Goal: Ask a question

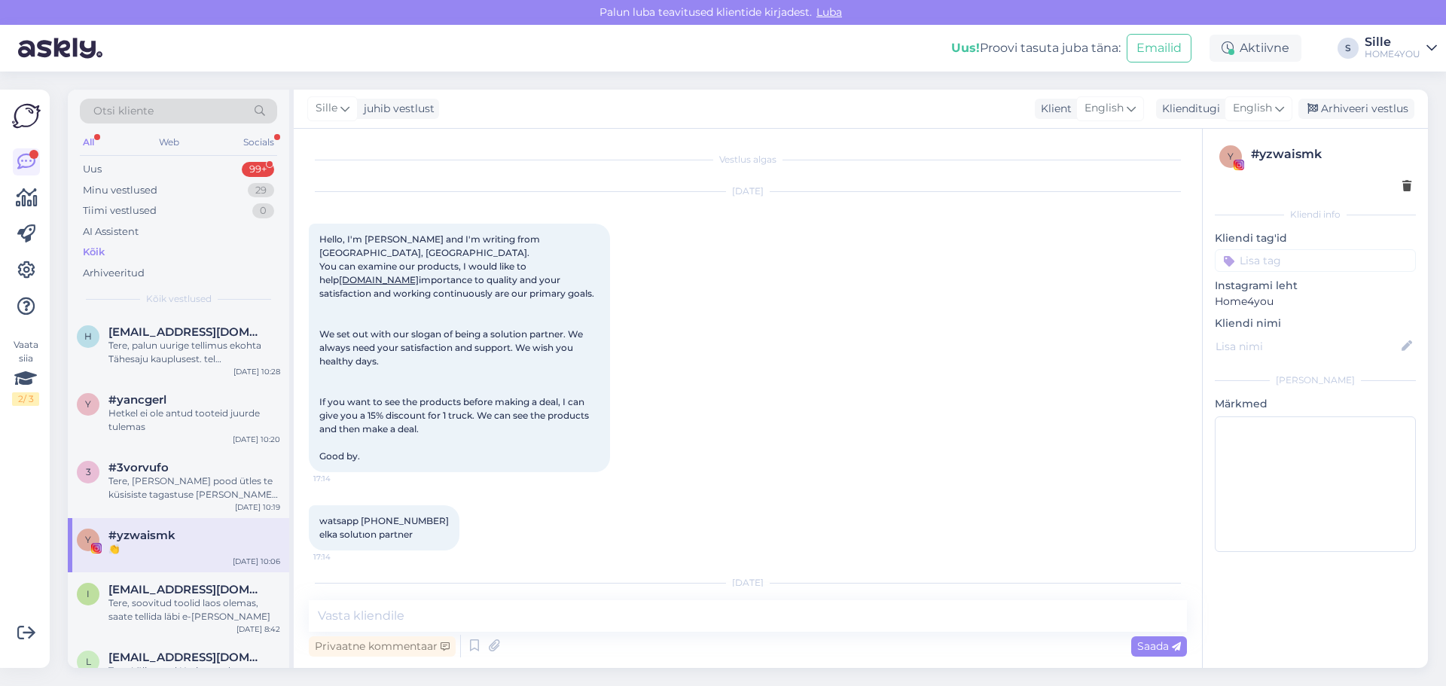
scroll to position [575, 0]
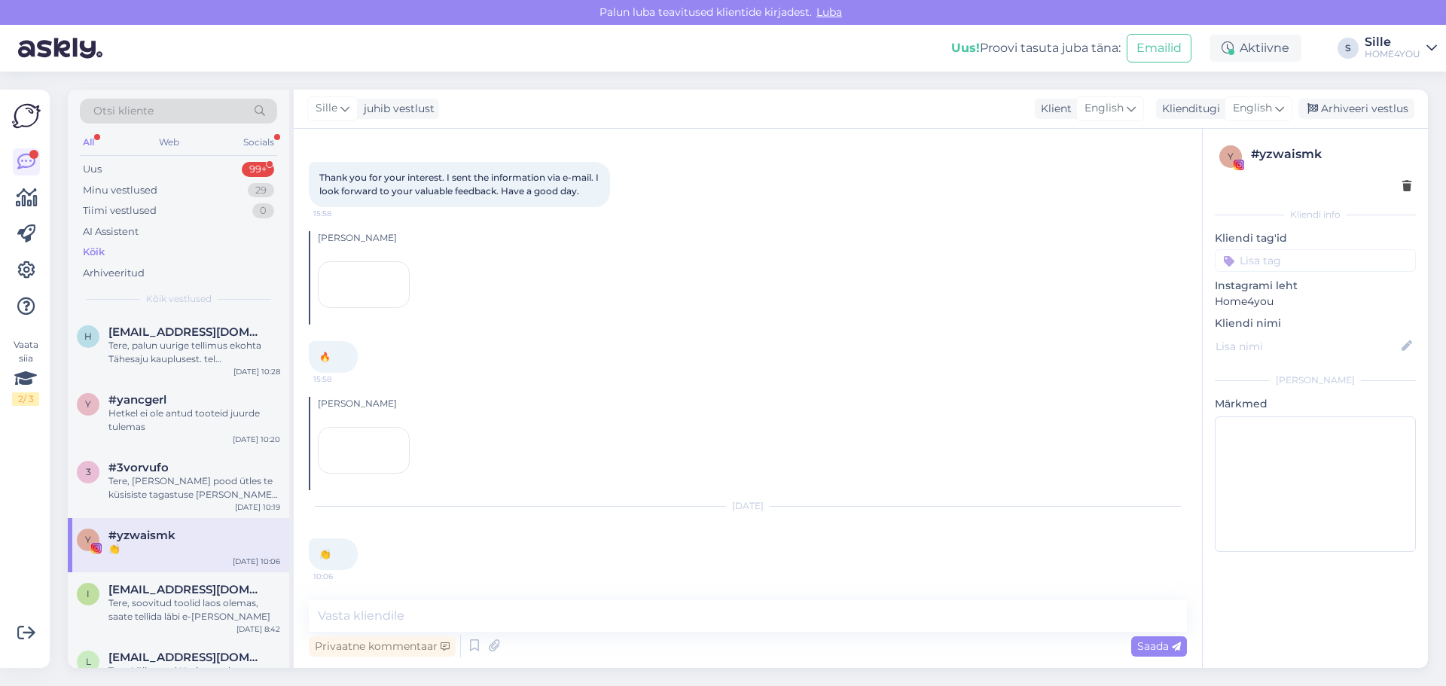
click at [96, 255] on div "Kõik" at bounding box center [94, 252] width 22 height 15
click at [93, 250] on div "Kõik" at bounding box center [94, 252] width 22 height 15
click at [81, 253] on div "Kõik" at bounding box center [178, 252] width 197 height 21
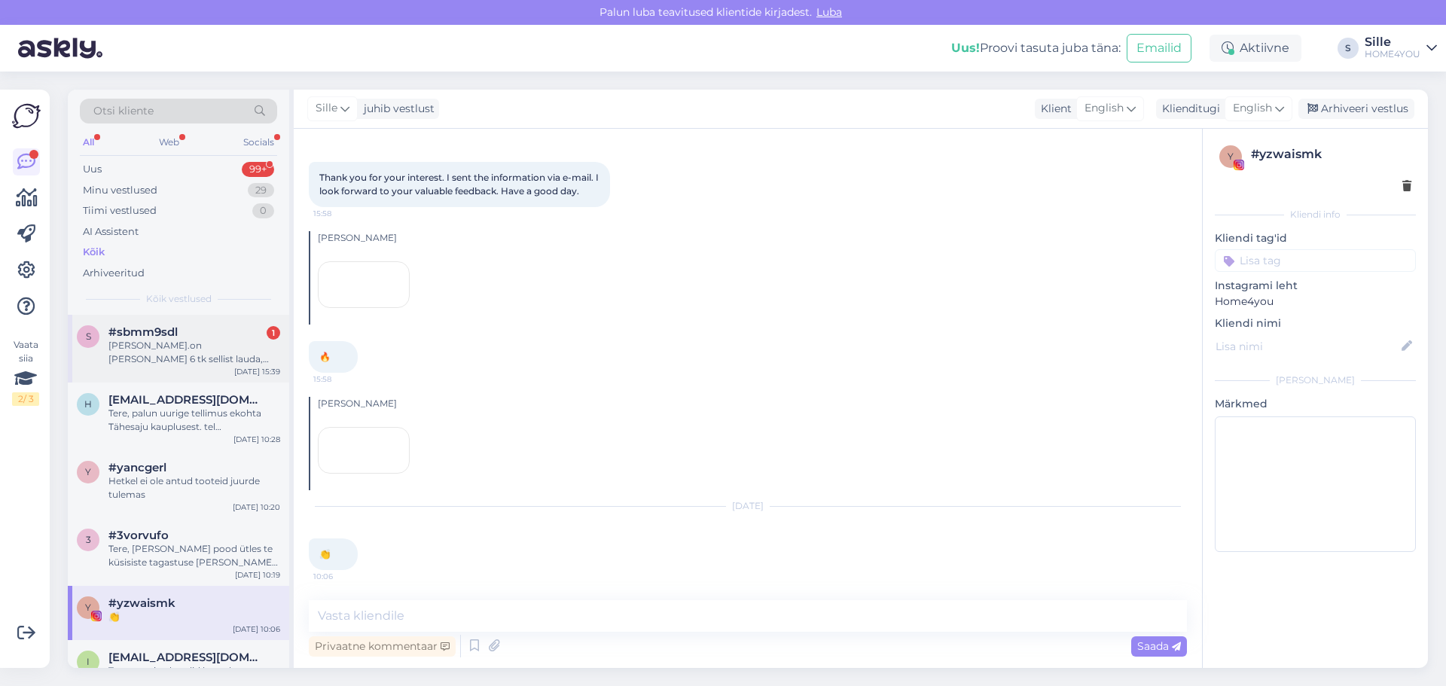
click at [166, 364] on div "[PERSON_NAME].on [PERSON_NAME] 6 tk sellist lauda, [DOMAIN_NAME] tellime kaua o…" at bounding box center [194, 352] width 172 height 27
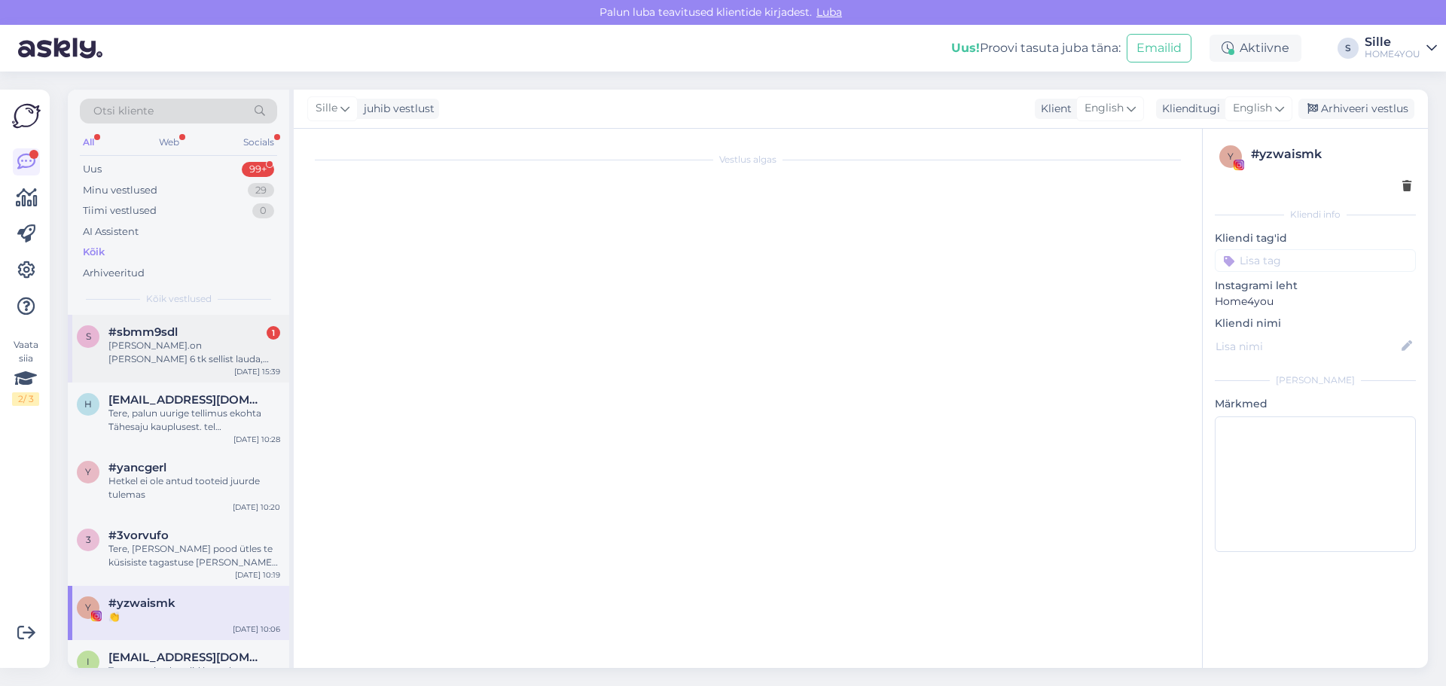
scroll to position [0, 0]
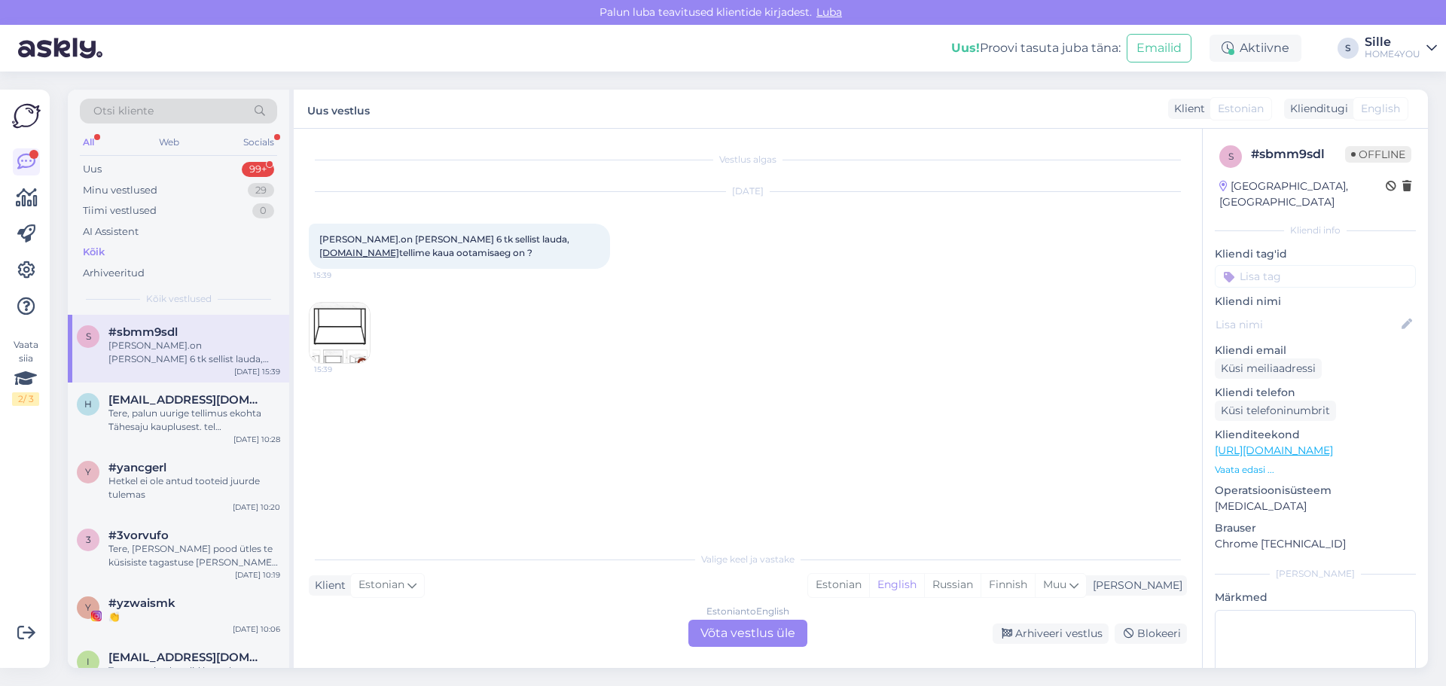
click at [334, 317] on img at bounding box center [339, 333] width 60 height 60
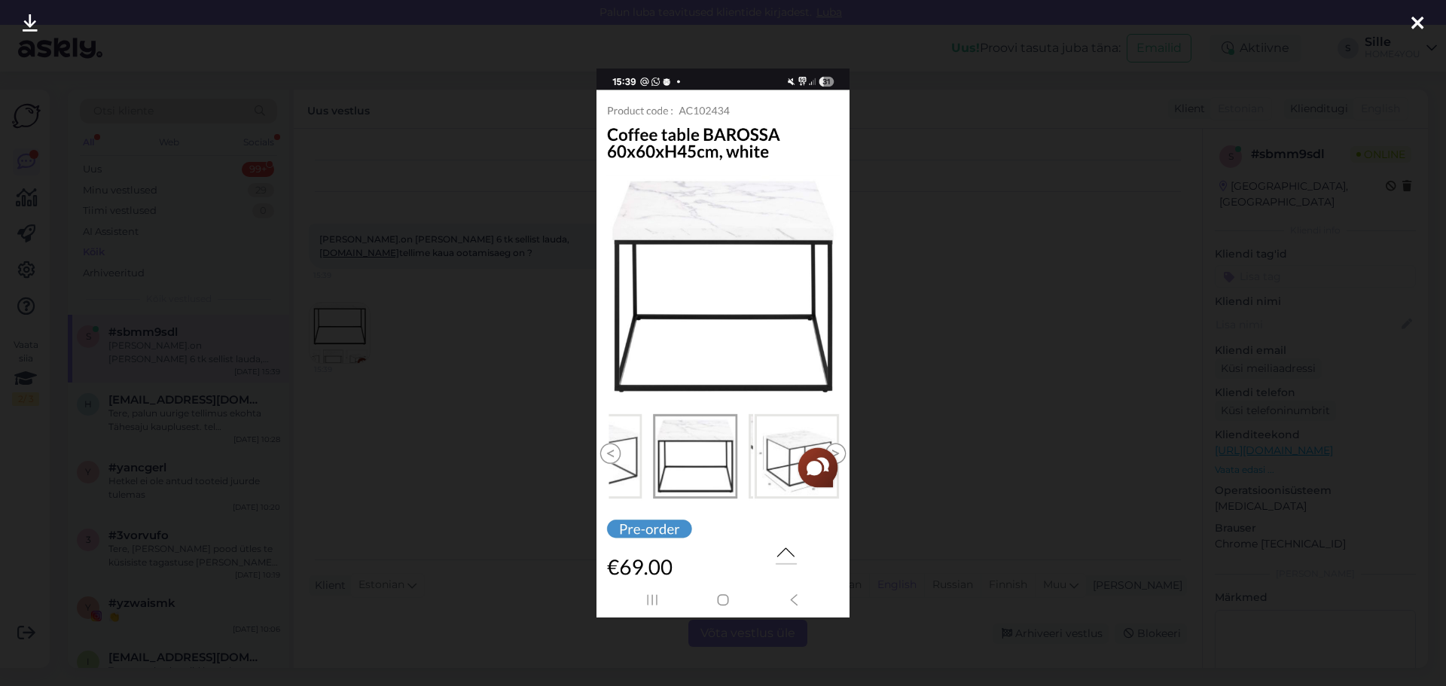
click at [703, 106] on img at bounding box center [722, 343] width 253 height 549
click at [1419, 20] on icon at bounding box center [1417, 24] width 12 height 20
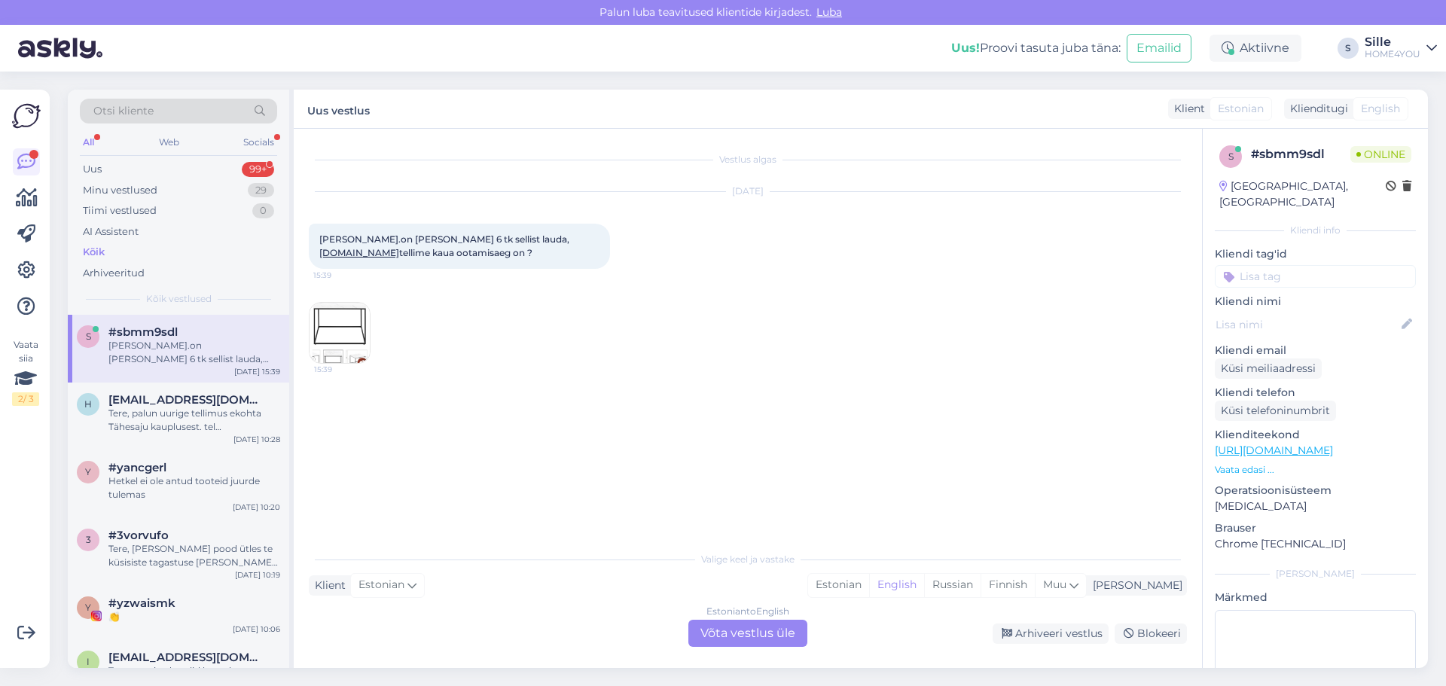
click at [1260, 444] on link "[URL][DOMAIN_NAME]" at bounding box center [1274, 451] width 118 height 14
click at [721, 636] on div "Estonian to English Võta vestlus üle" at bounding box center [747, 633] width 119 height 27
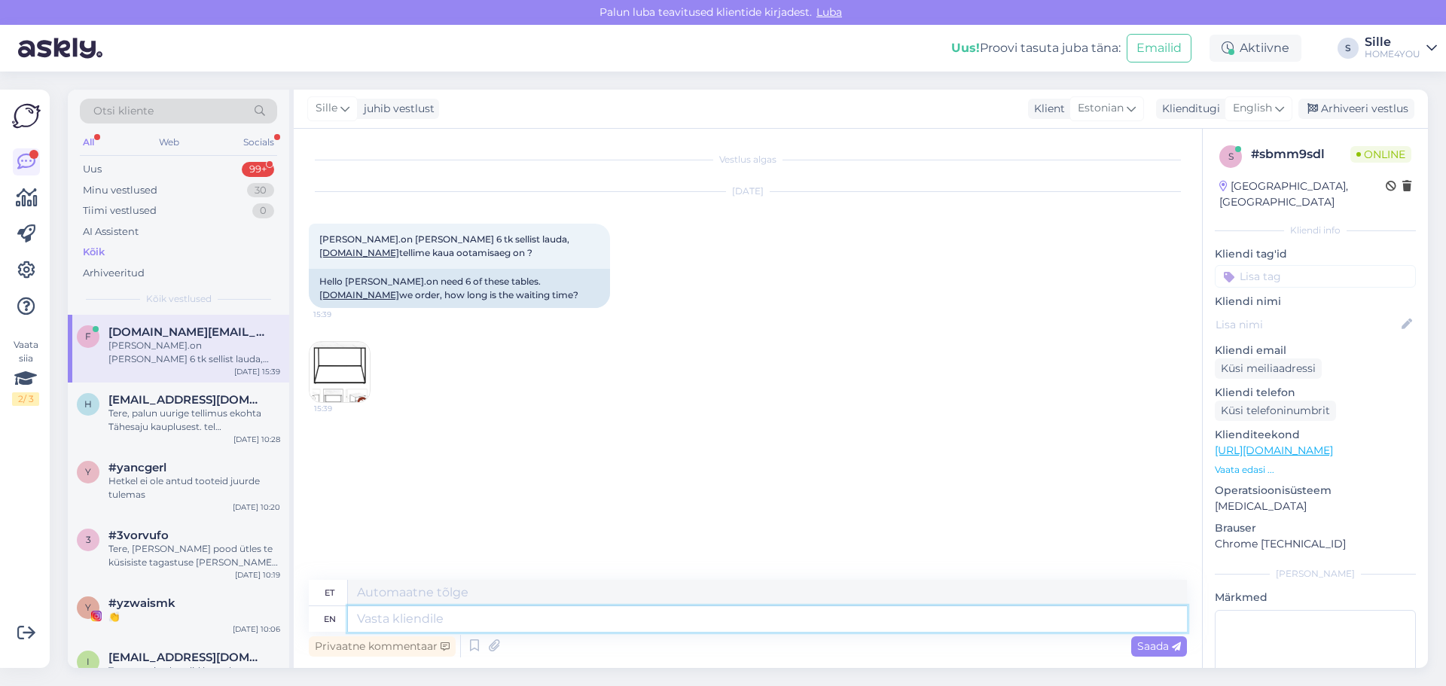
click at [513, 629] on textarea at bounding box center [767, 619] width 839 height 26
type textarea "Tere"
type textarea "Tere,"
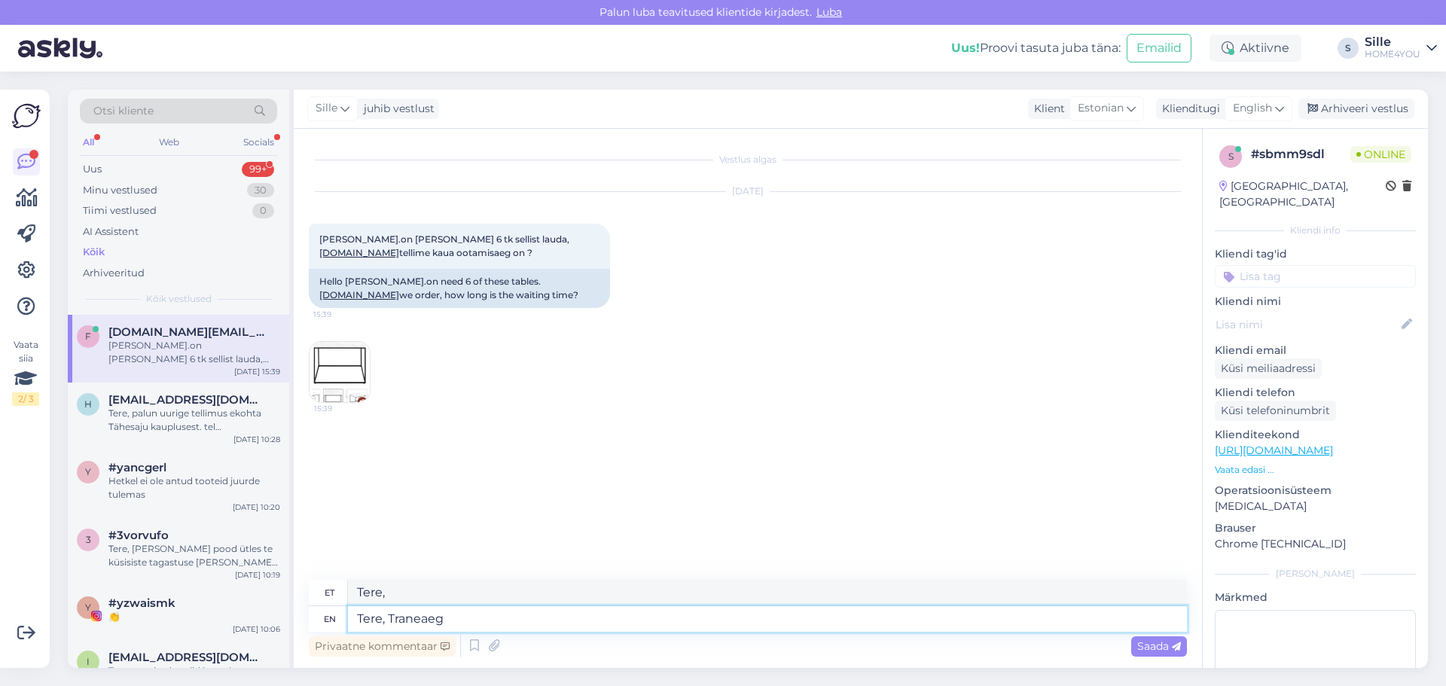
type textarea "Tere, Traneaeg"
type textarea "Tere, Traneaeg 2"
type textarea "Tere, Traneaeg 2 nädalat"
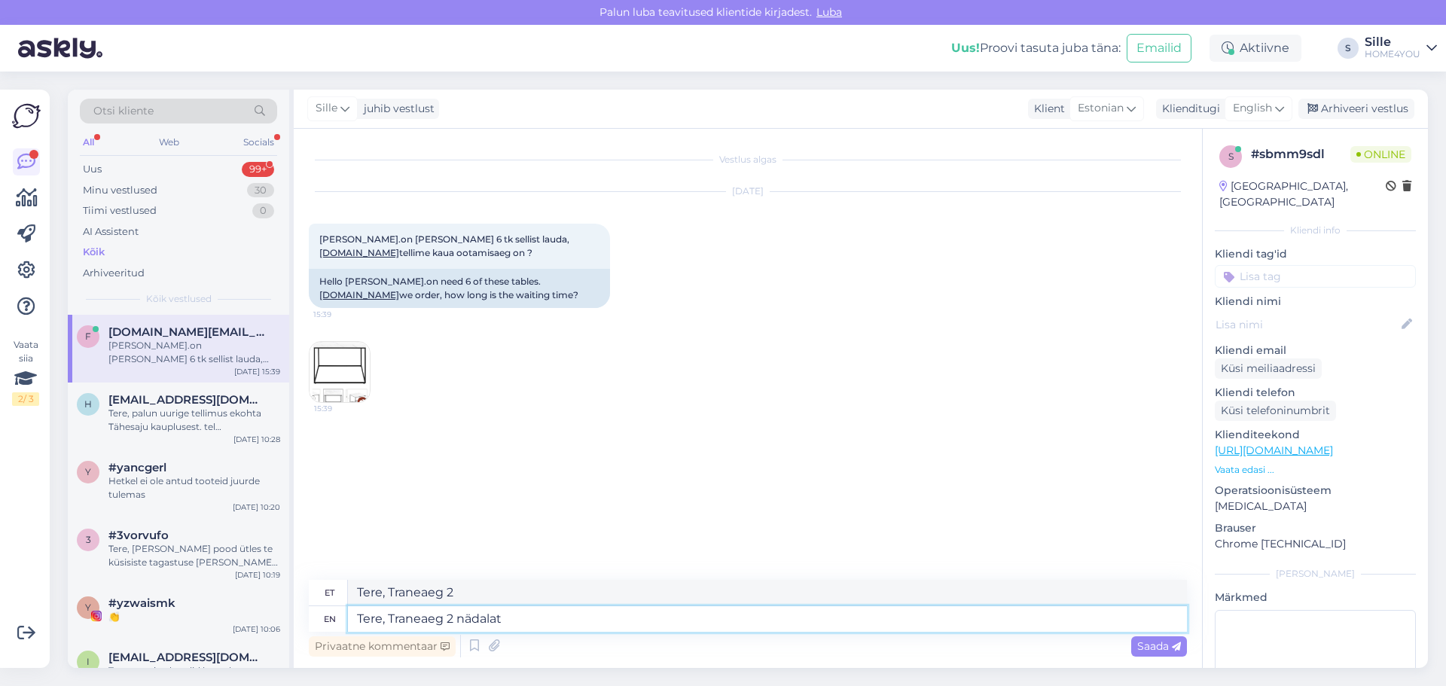
type textarea "Tere, Traneaeg 2 nädalat"
type textarea "Tere, Traneaeg 2 nädalat."
click at [1269, 109] on span "English" at bounding box center [1252, 108] width 39 height 17
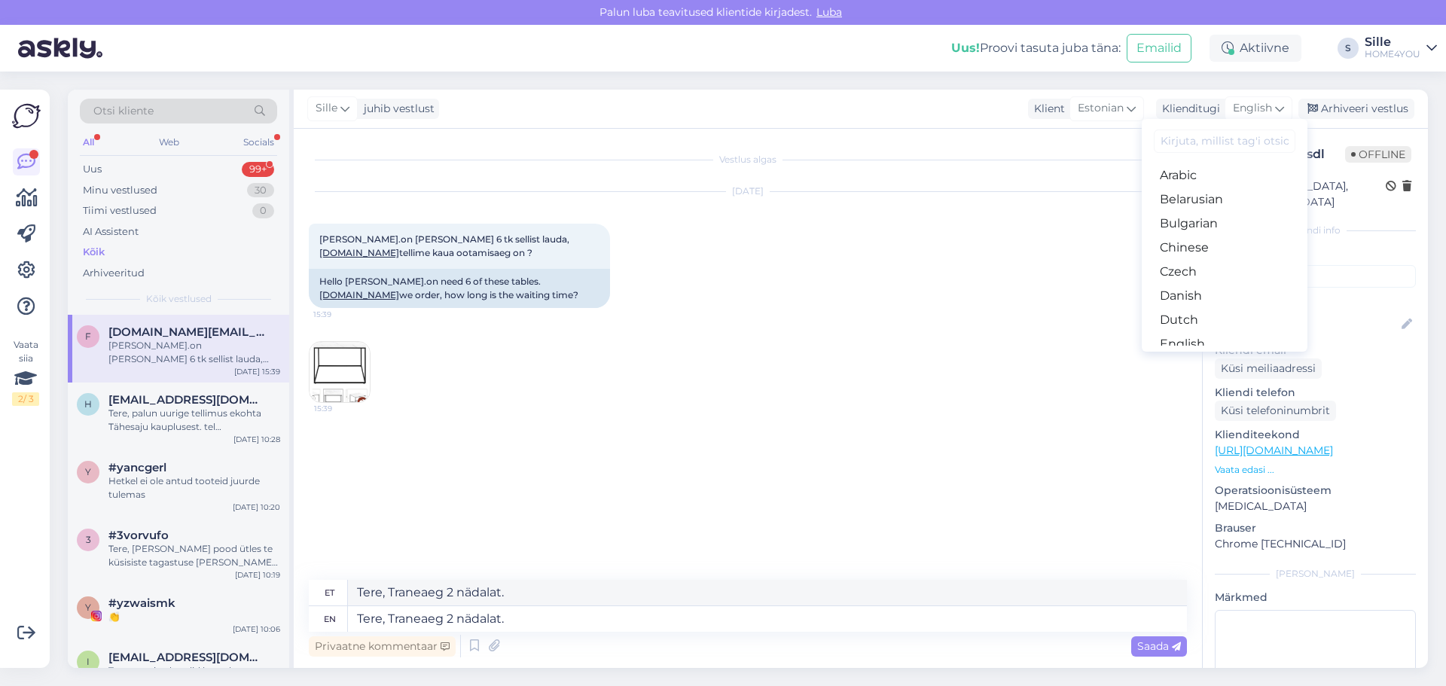
click at [1199, 356] on link "Estonian" at bounding box center [1225, 368] width 166 height 24
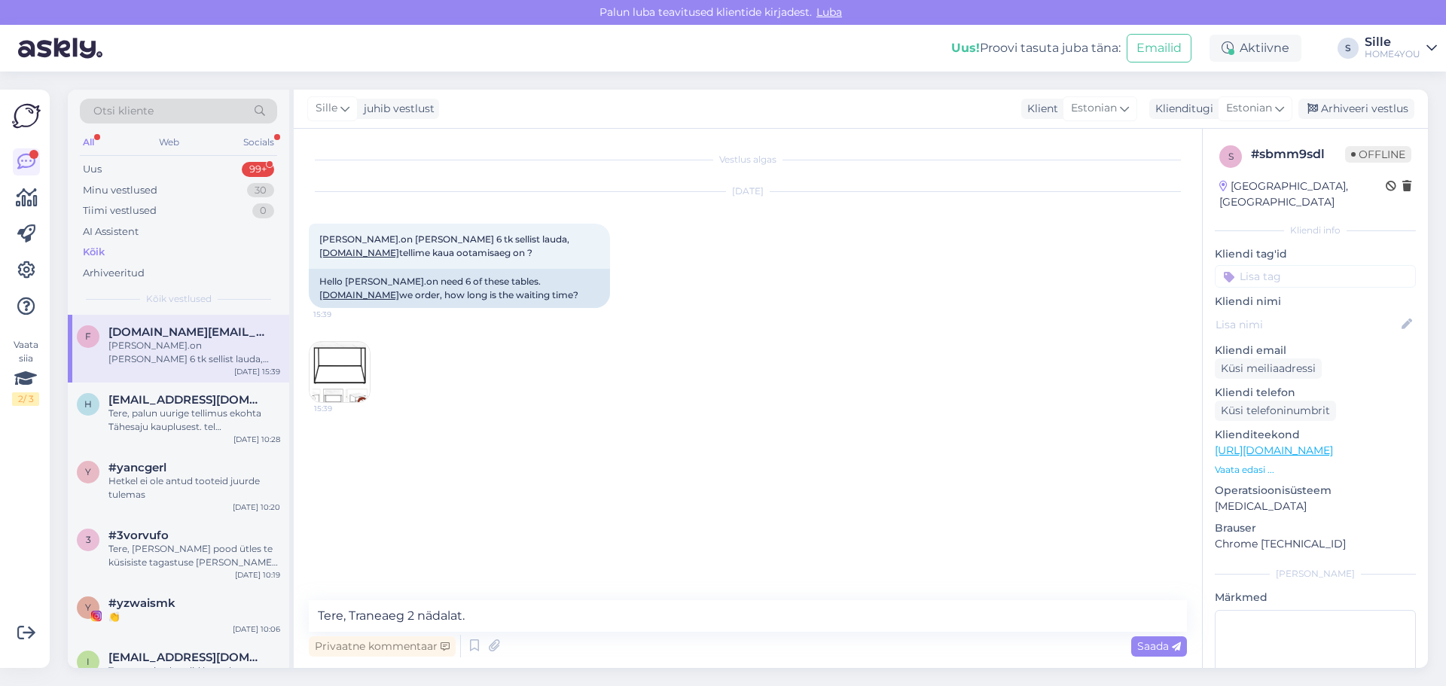
click at [692, 596] on div "Vestlus algas [DATE] Tere meil.on vaja 6 tk sellist lauda, [DOMAIN_NAME] tellim…" at bounding box center [748, 398] width 908 height 539
click at [656, 616] on textarea "Tere, Traneaeg 2 nädalat." at bounding box center [748, 616] width 878 height 32
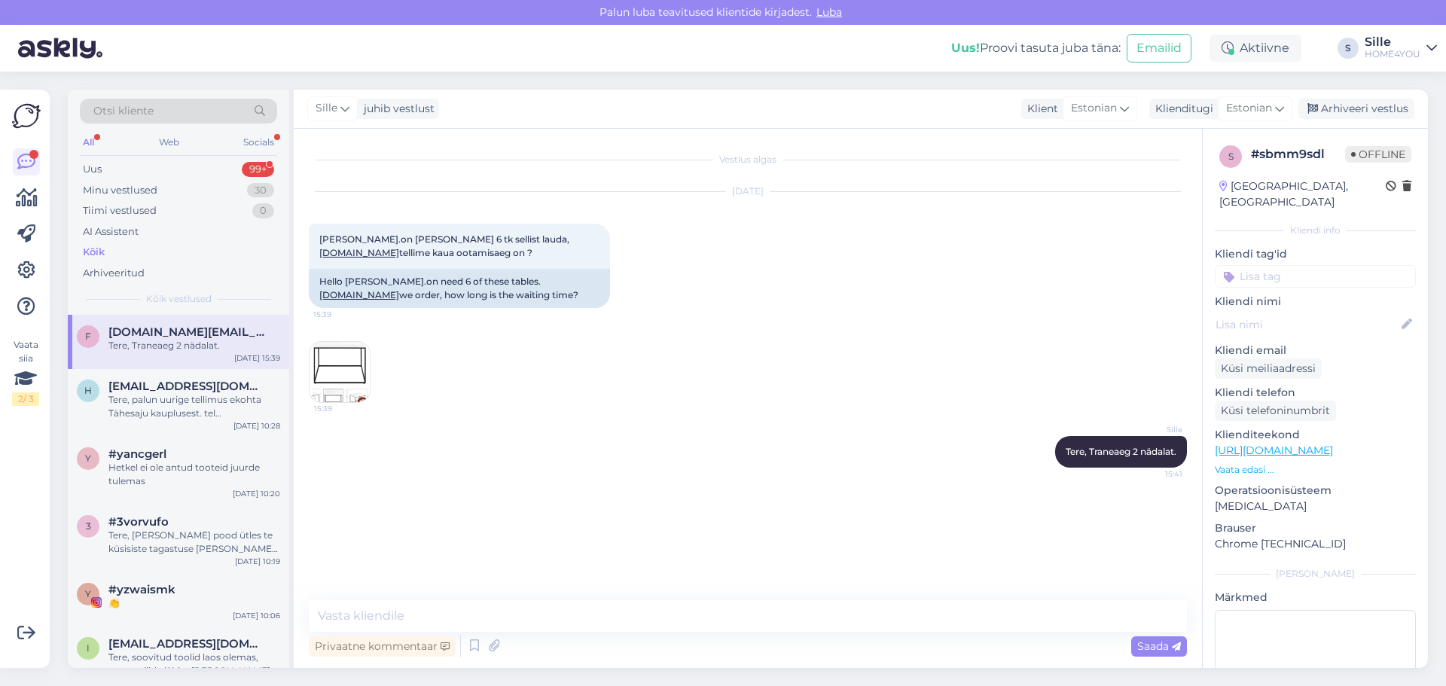
click at [108, 254] on div "Kõik" at bounding box center [178, 252] width 197 height 21
